Goal: Information Seeking & Learning: Learn about a topic

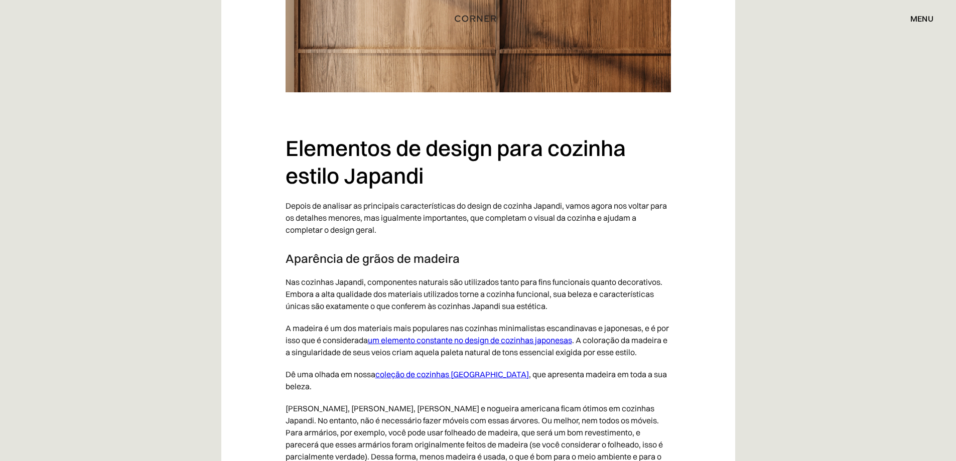
scroll to position [3388, 0]
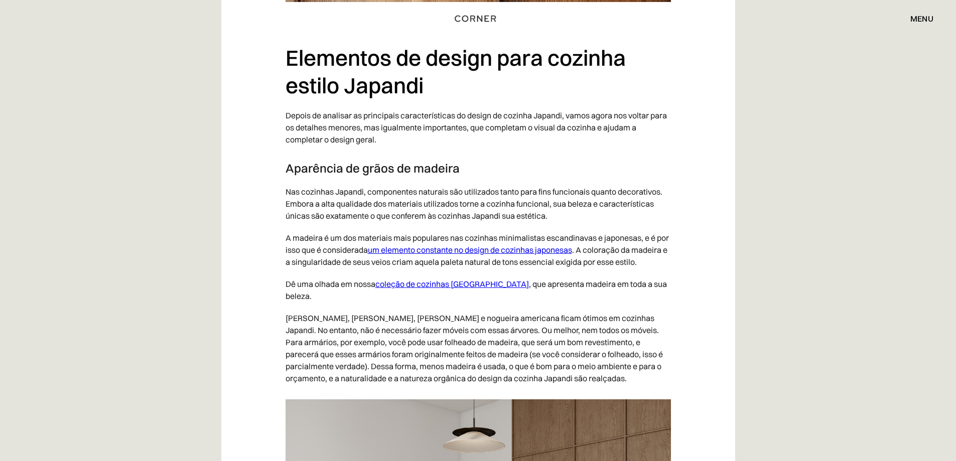
click at [430, 289] on font "coleção de cozinhas [GEOGRAPHIC_DATA]" at bounding box center [452, 284] width 154 height 10
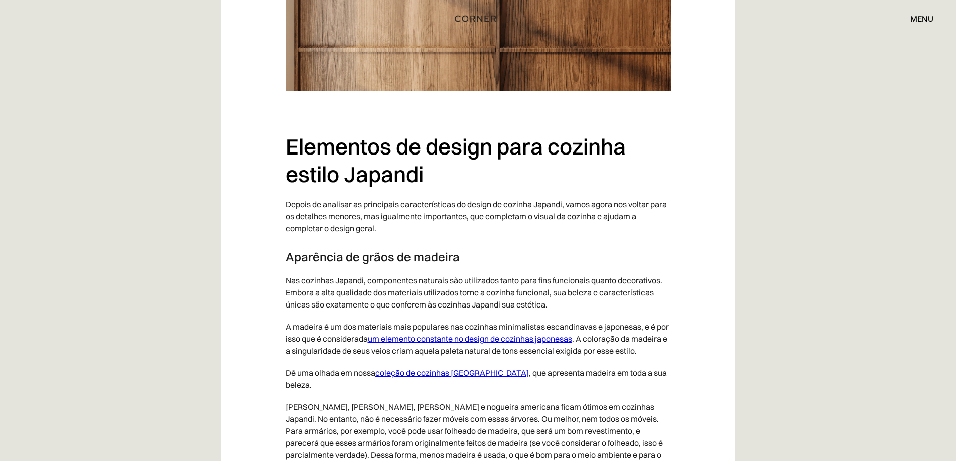
scroll to position [3295, 0]
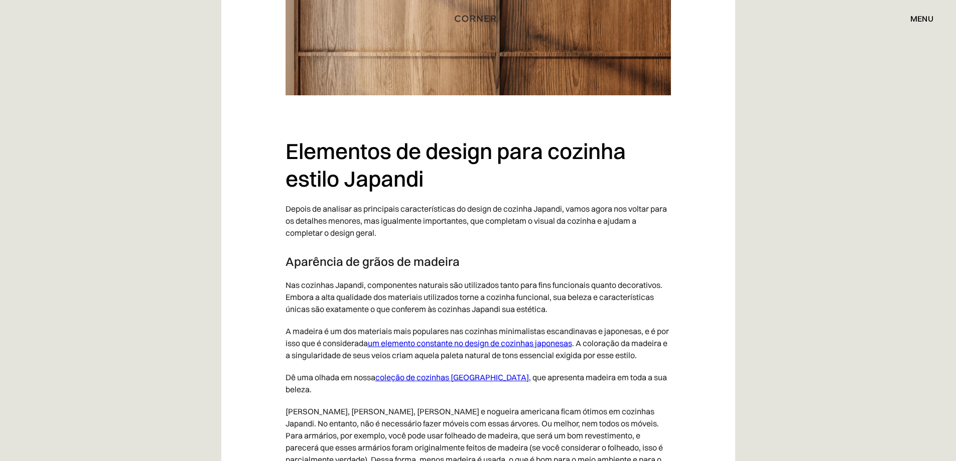
click at [483, 338] on font "um elemento constante no design de cozinhas japonesas" at bounding box center [470, 343] width 204 height 10
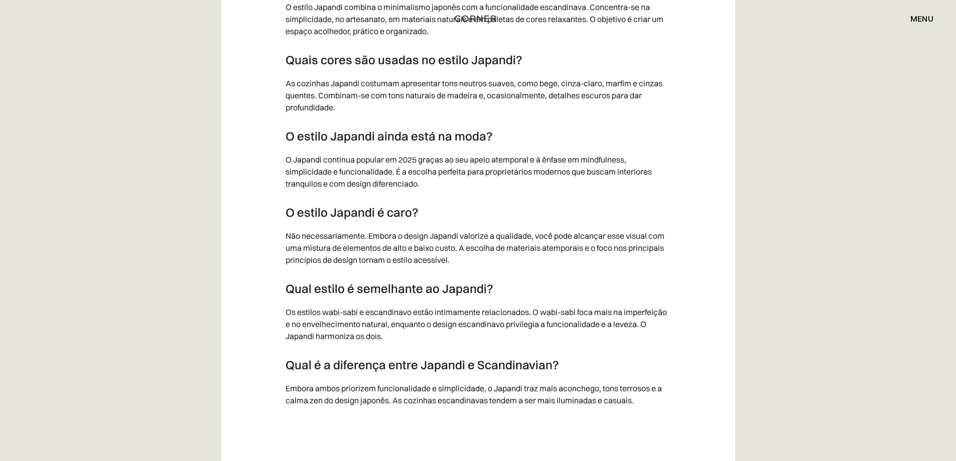
scroll to position [6020, 0]
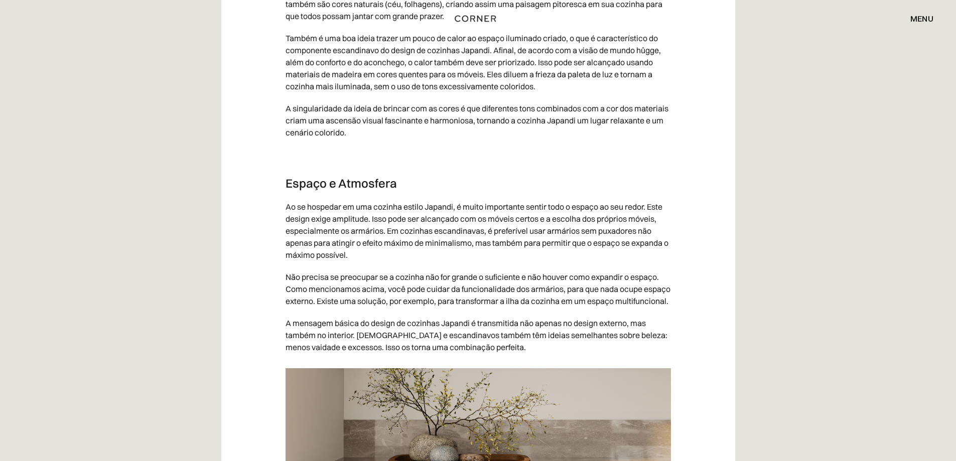
scroll to position [2742, 0]
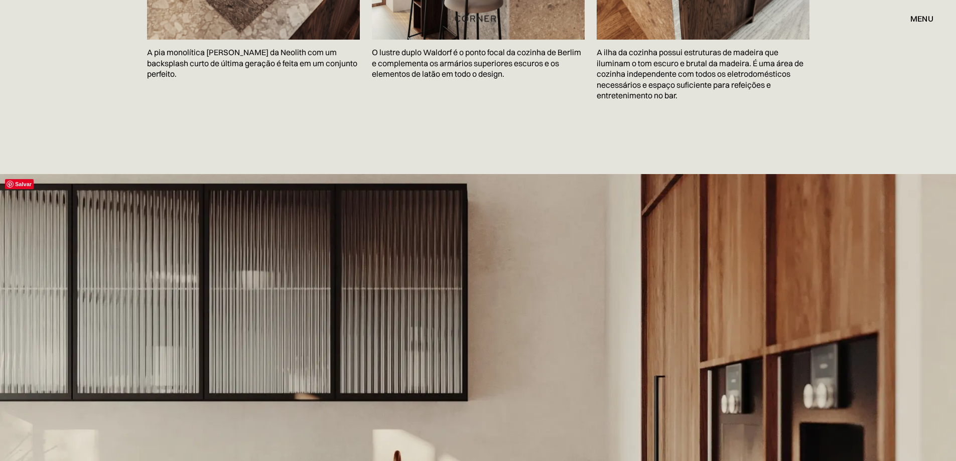
scroll to position [1906, 0]
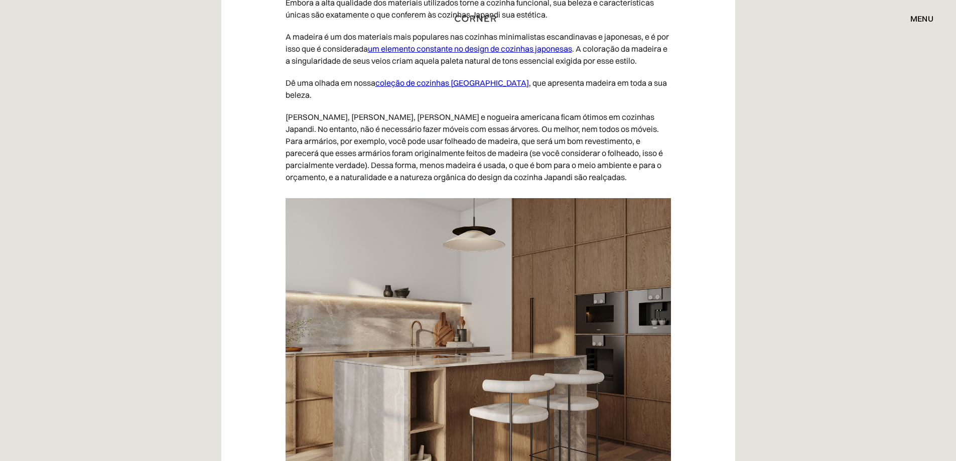
scroll to position [3740, 0]
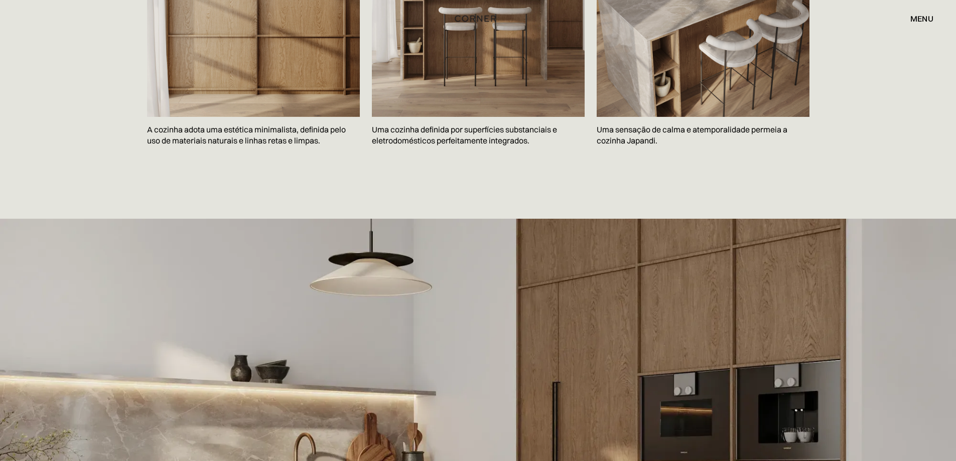
scroll to position [1806, 0]
